Goal: Information Seeking & Learning: Learn about a topic

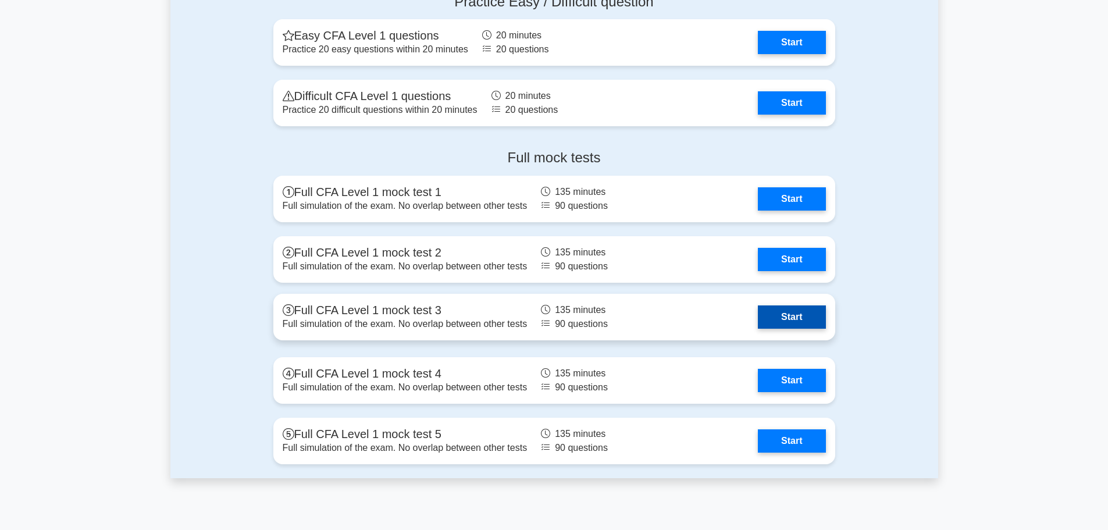
scroll to position [1803, 0]
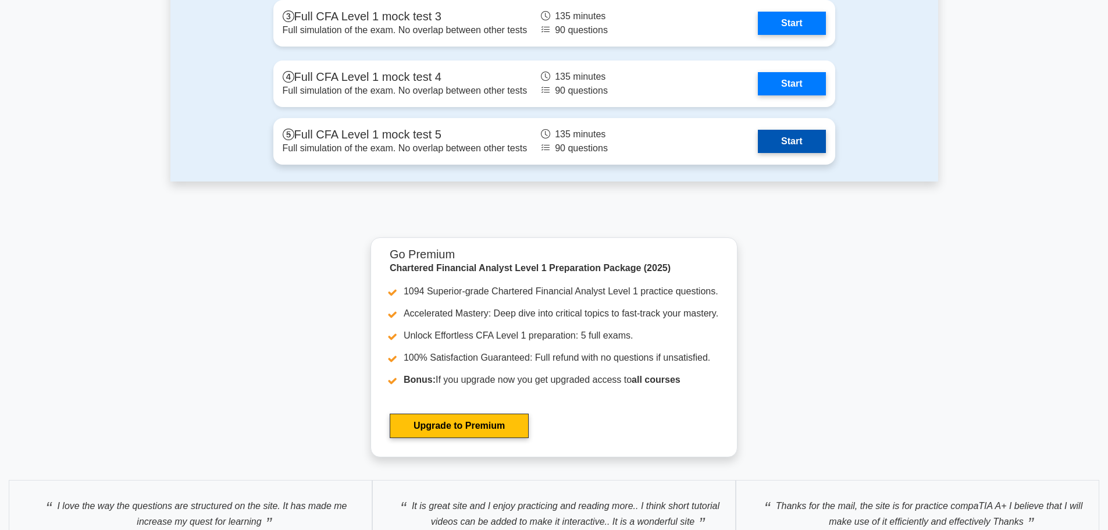
click at [781, 138] on link "Start" at bounding box center [791, 141] width 67 height 23
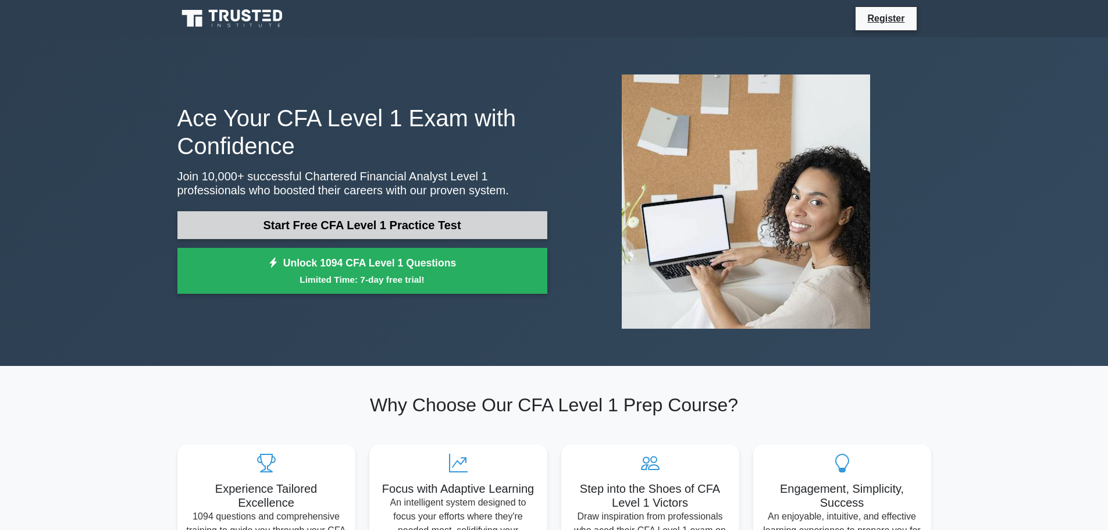
click at [450, 227] on link "Start Free CFA Level 1 Practice Test" at bounding box center [362, 225] width 370 height 28
